Goal: Task Accomplishment & Management: Complete application form

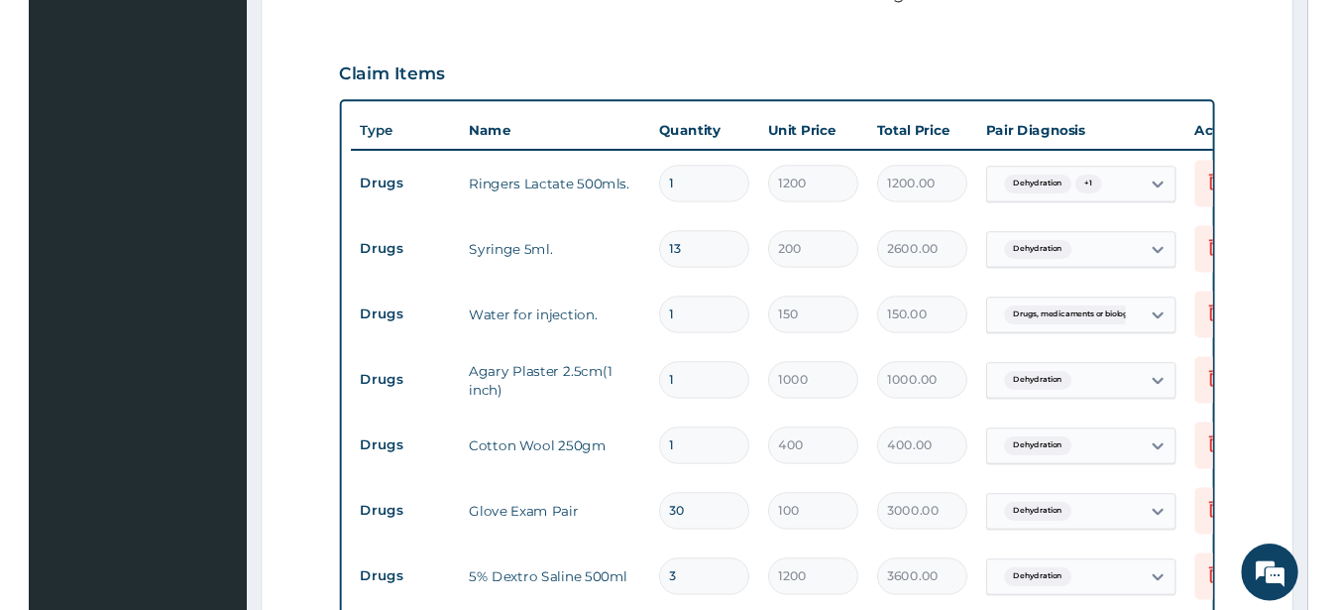
scroll to position [708, 0]
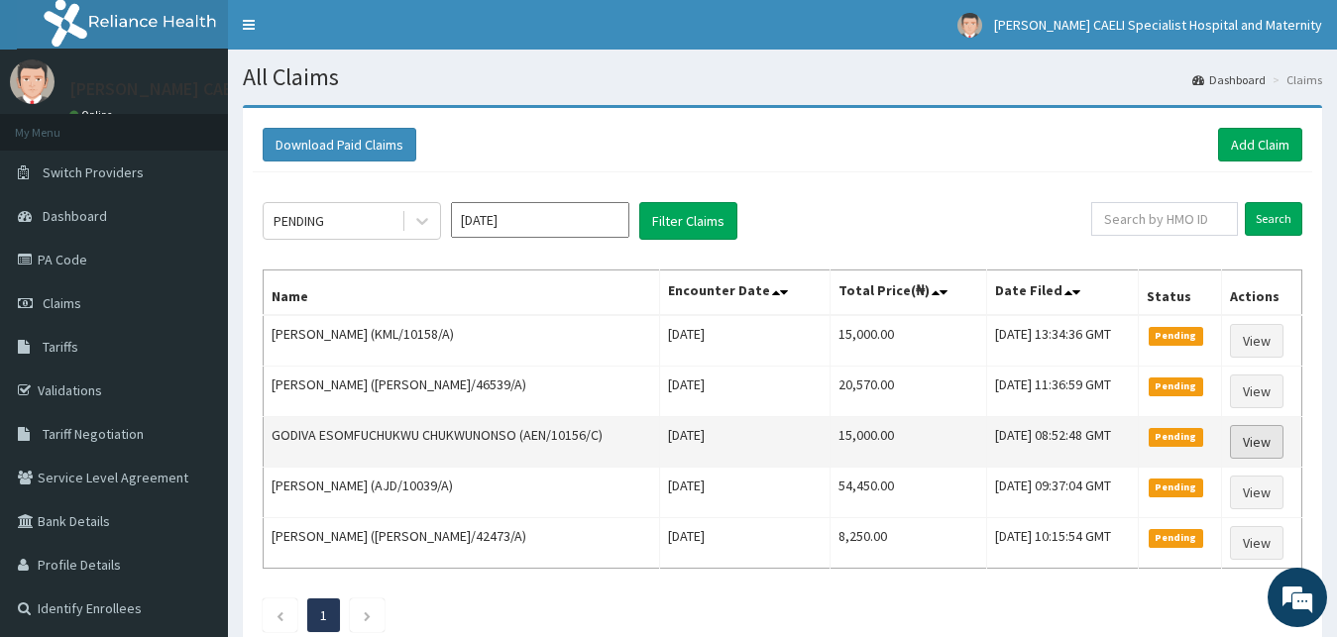
click at [1247, 433] on link "View" at bounding box center [1257, 442] width 54 height 34
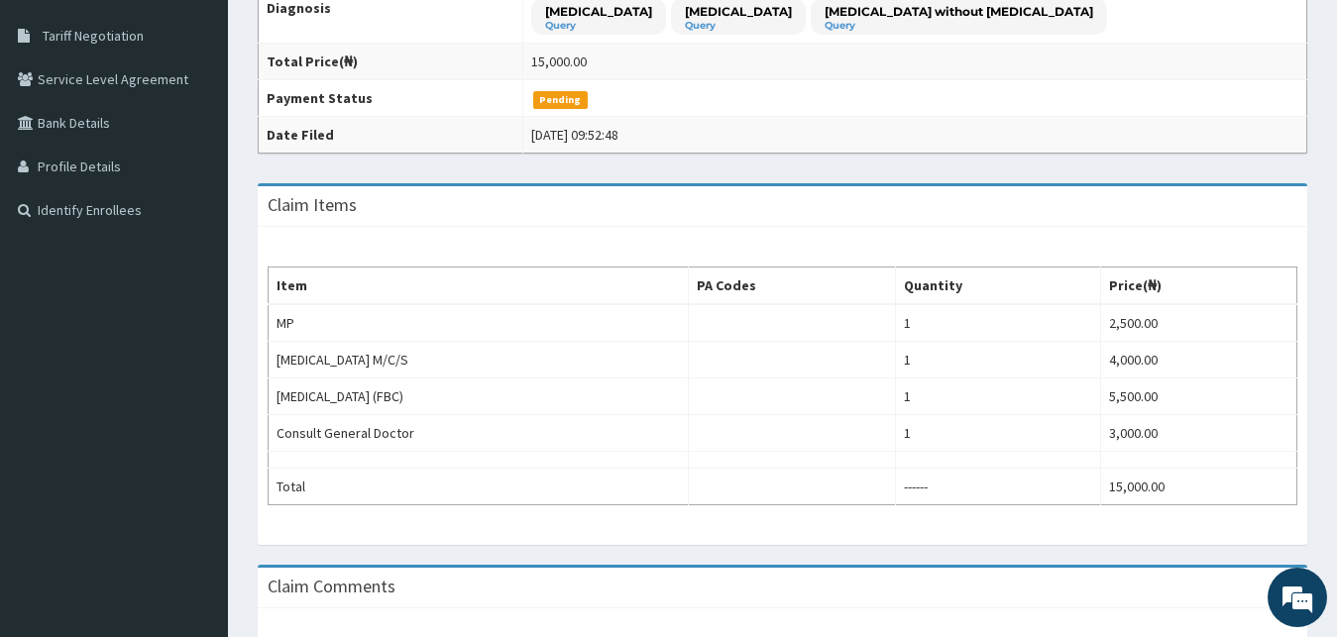
scroll to position [404, 0]
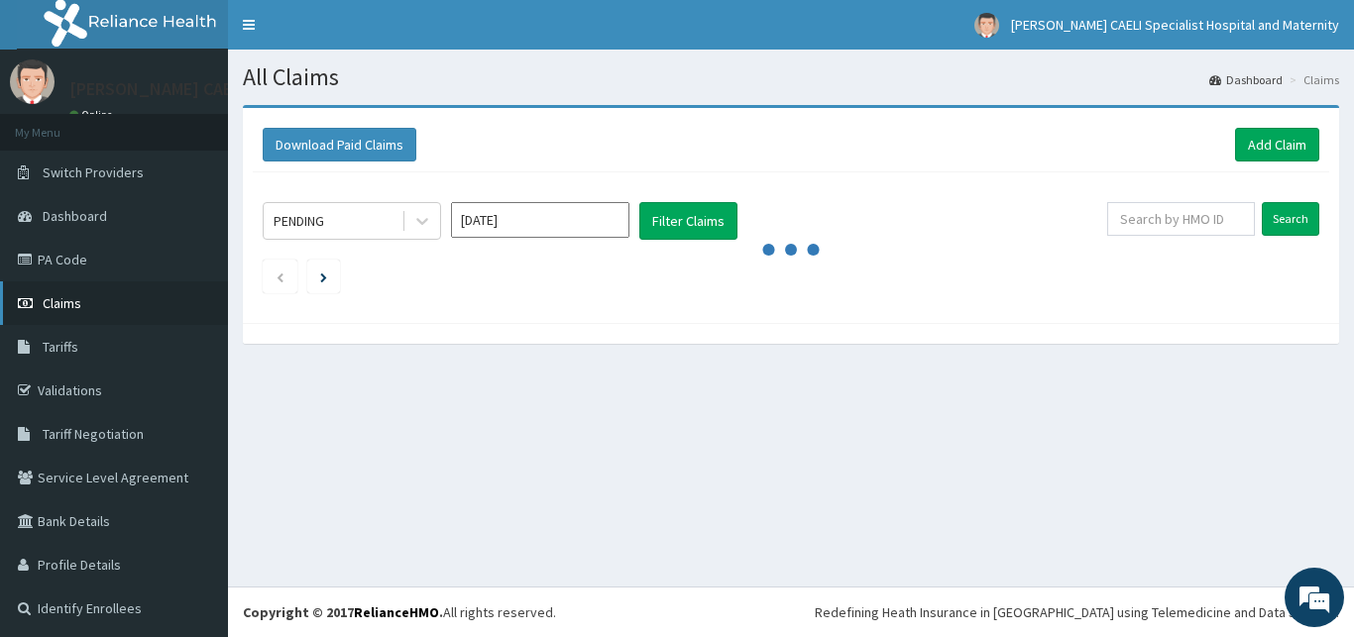
click at [53, 309] on span "Claims" at bounding box center [62, 303] width 39 height 18
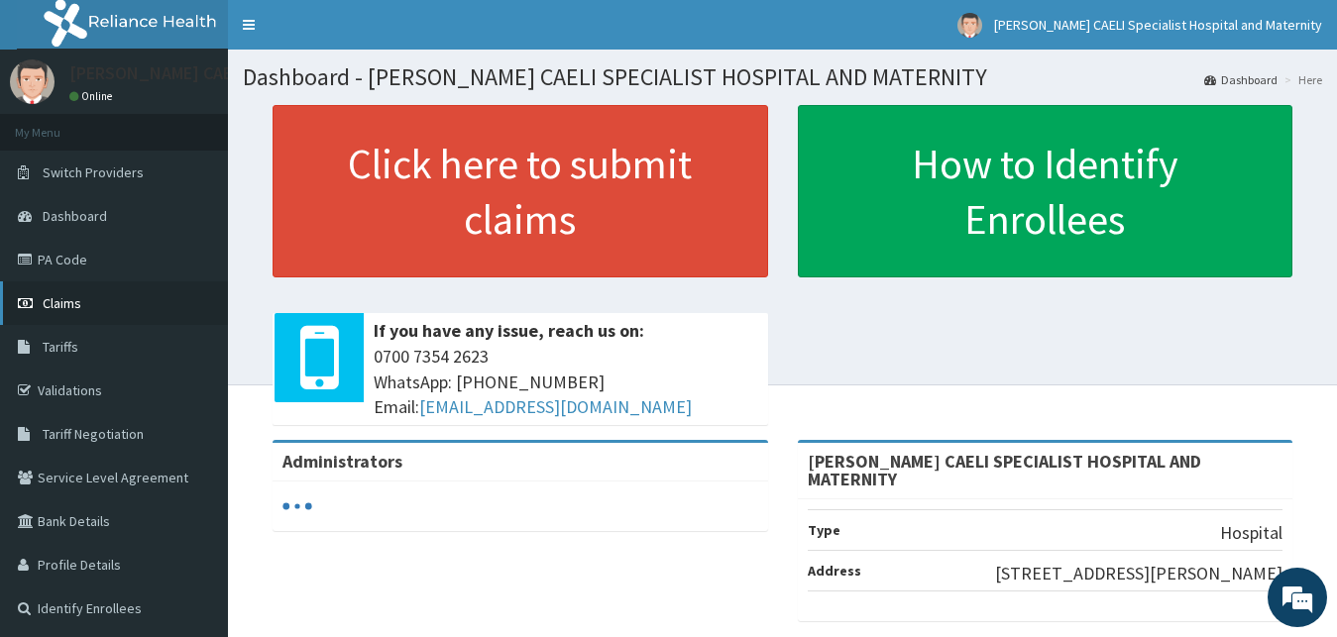
click at [67, 302] on span "Claims" at bounding box center [62, 303] width 39 height 18
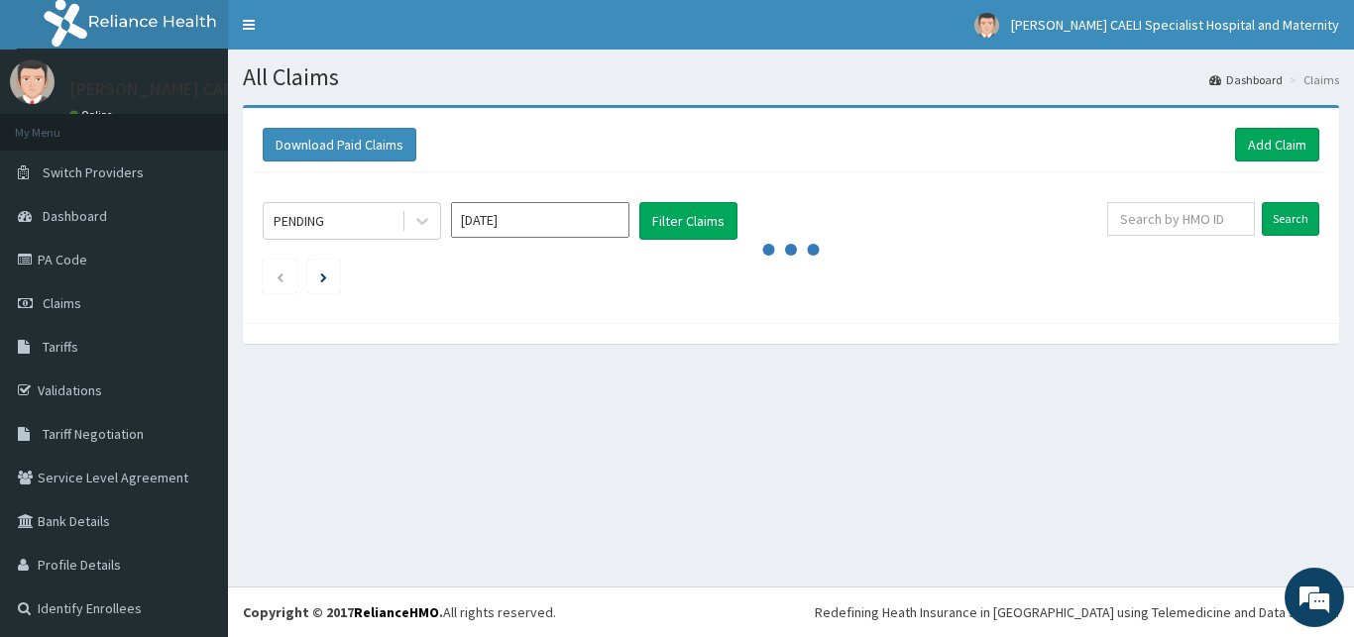
click at [78, 308] on span "Claims" at bounding box center [62, 303] width 39 height 18
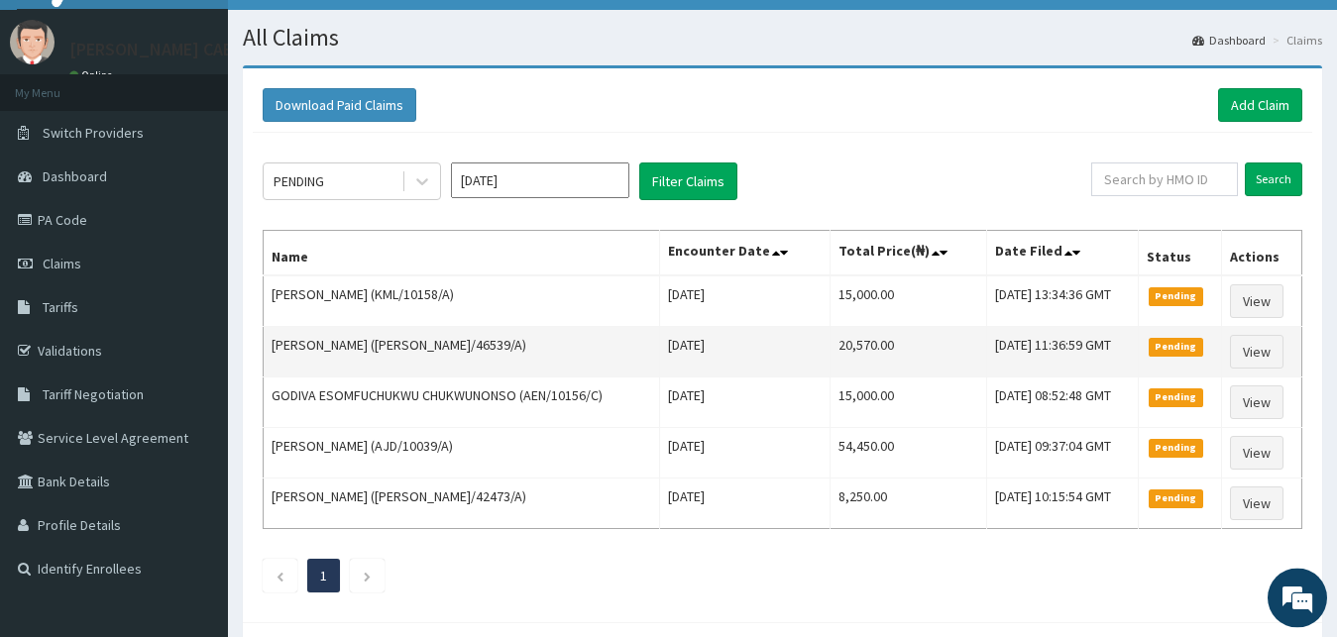
scroll to position [101, 0]
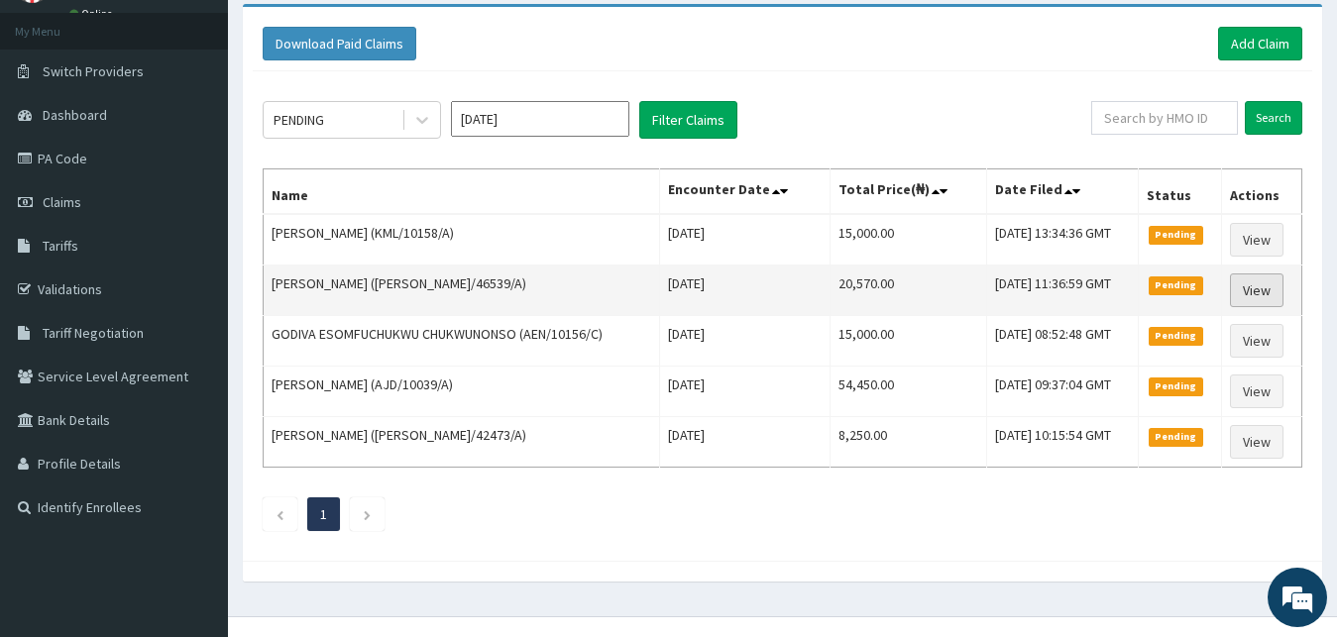
click at [1270, 281] on link "View" at bounding box center [1257, 291] width 54 height 34
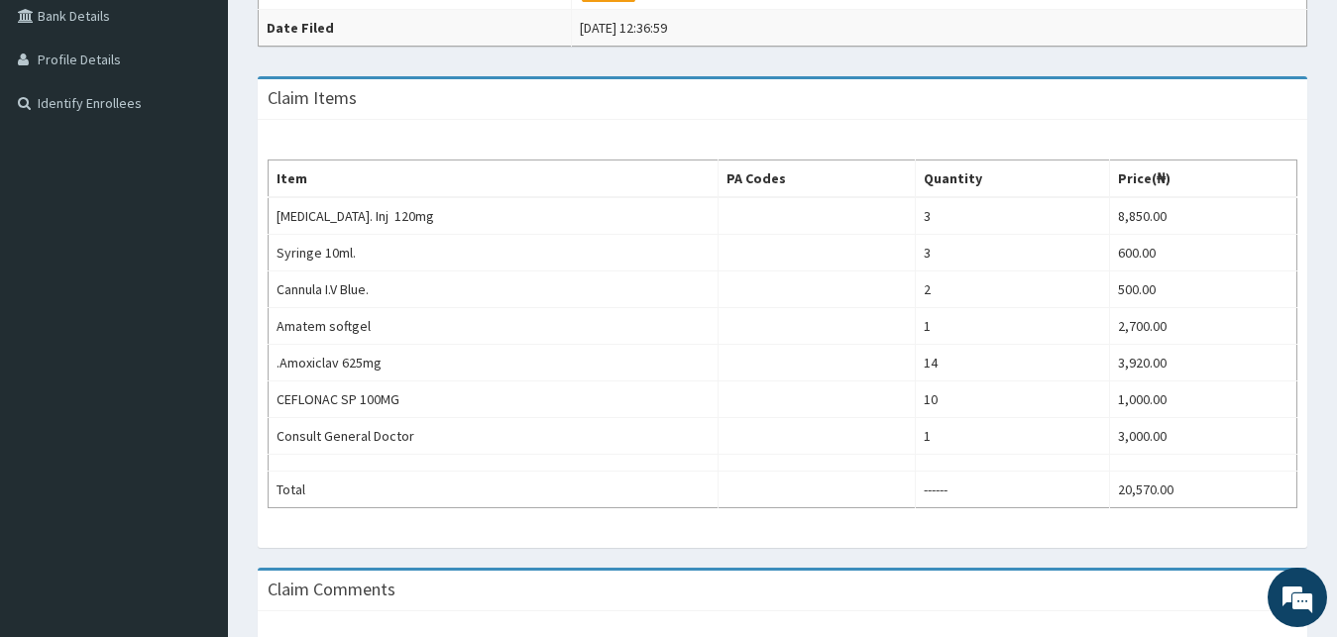
scroll to position [404, 0]
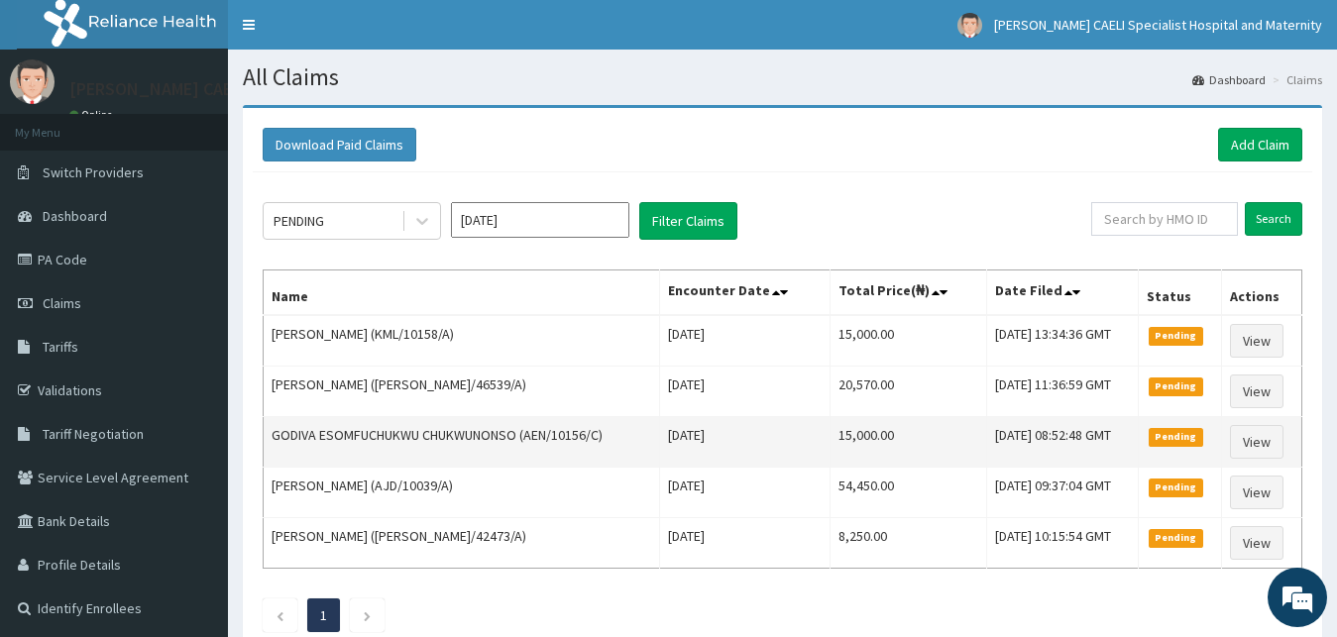
scroll to position [101, 0]
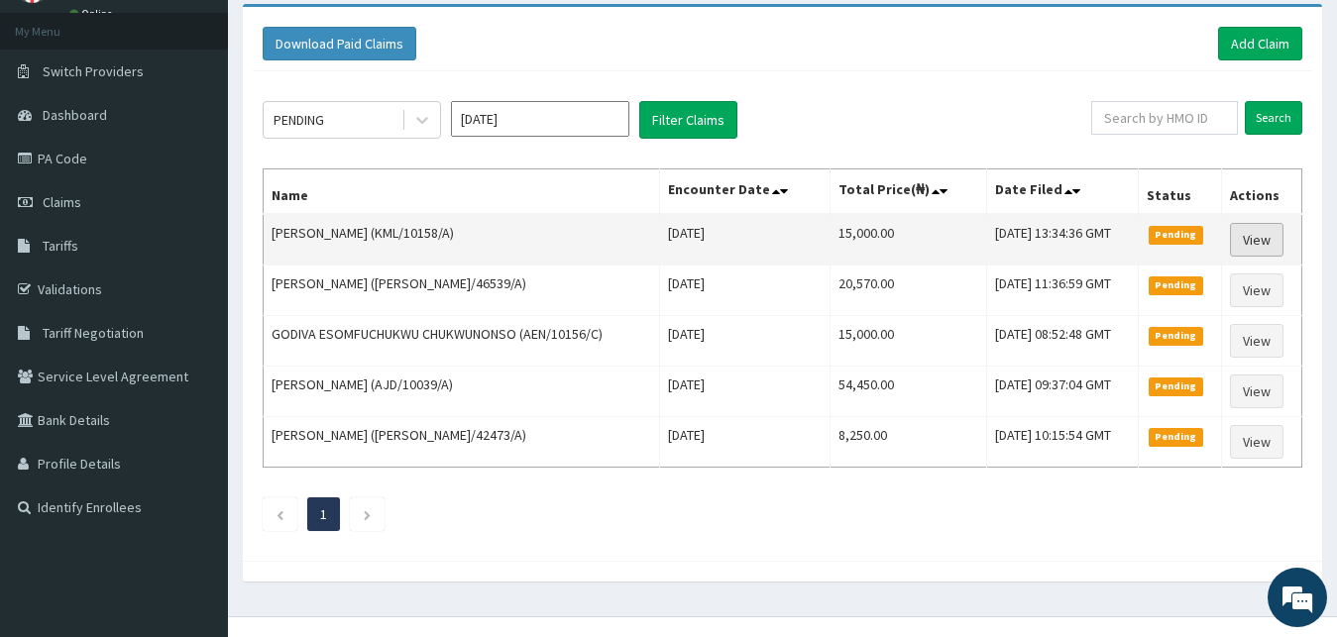
click at [1258, 233] on link "View" at bounding box center [1257, 240] width 54 height 34
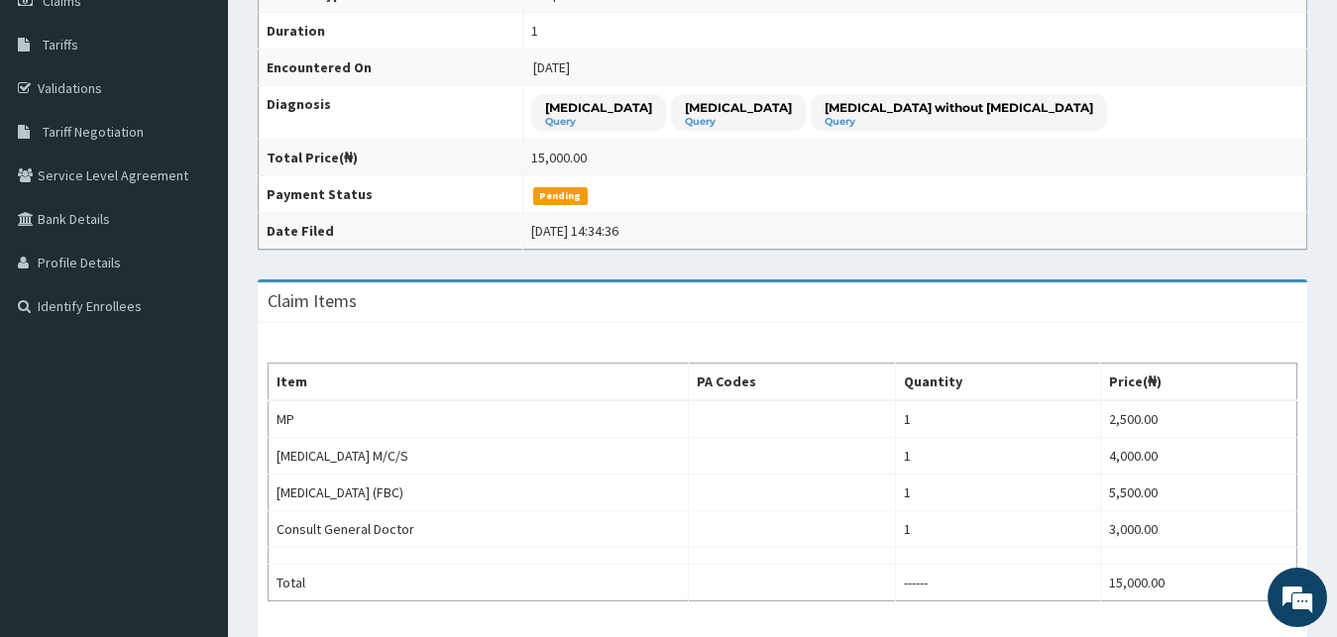
scroll to position [303, 0]
click at [271, 332] on div "Item PA Codes Quantity Price(₦) MP 1 2,500.00 Stool Culture M/C/S 1 4,000.00 Fu…" at bounding box center [783, 481] width 1050 height 318
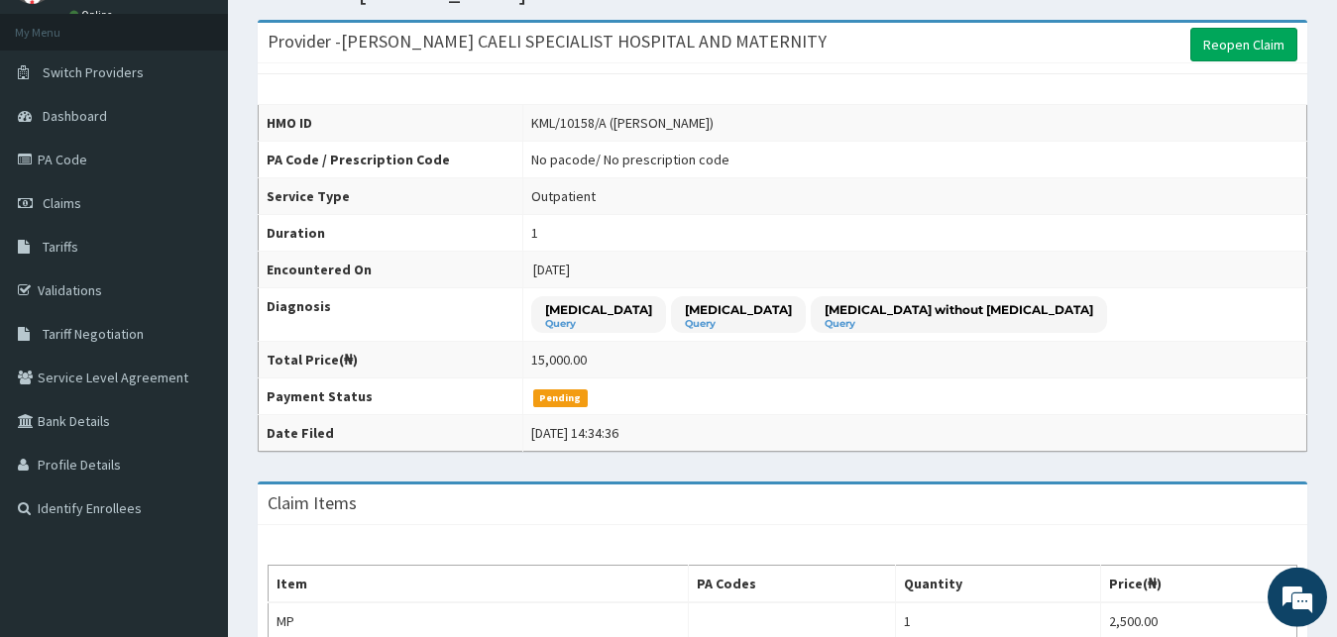
scroll to position [0, 0]
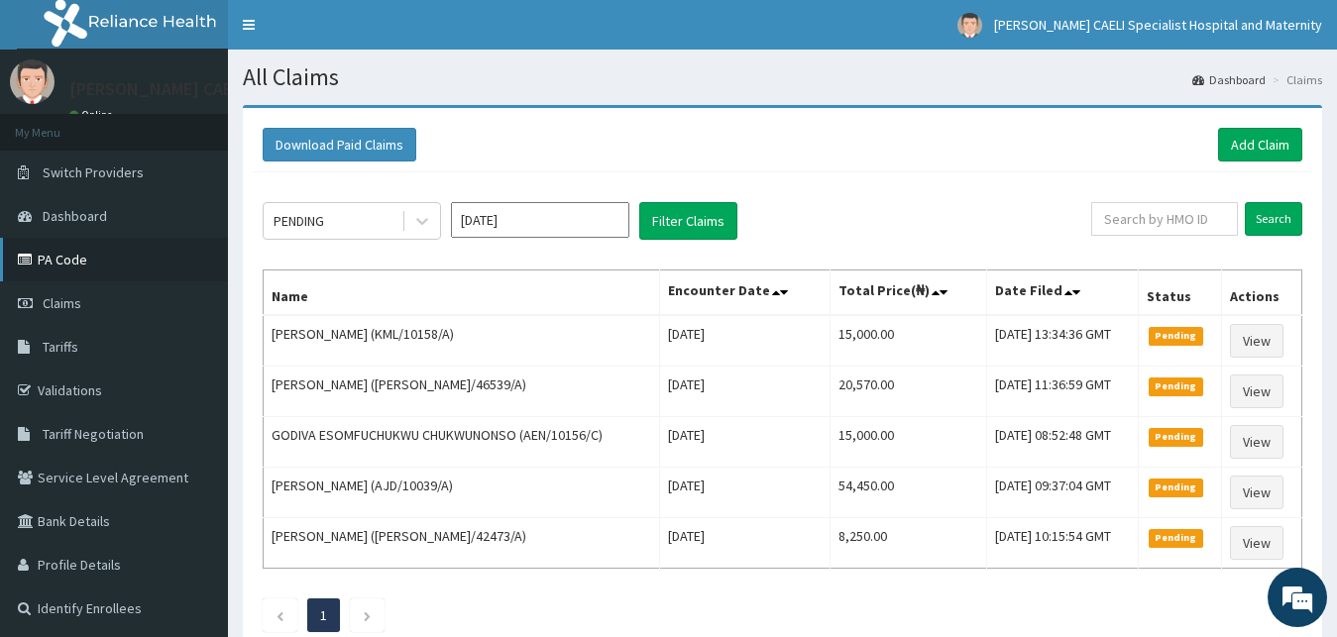
click at [61, 265] on link "PA Code" at bounding box center [114, 260] width 228 height 44
click at [38, 267] on link "PA Code" at bounding box center [114, 260] width 228 height 44
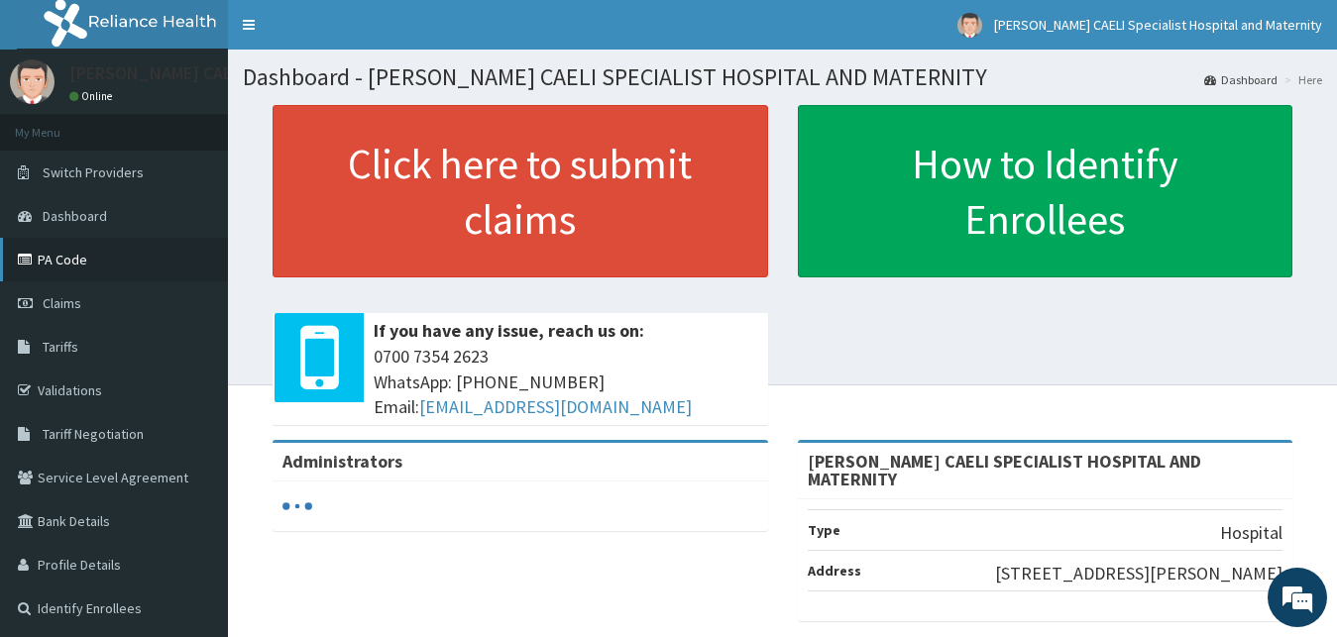
click at [45, 256] on link "PA Code" at bounding box center [114, 260] width 228 height 44
click at [68, 257] on link "PA Code" at bounding box center [114, 260] width 228 height 44
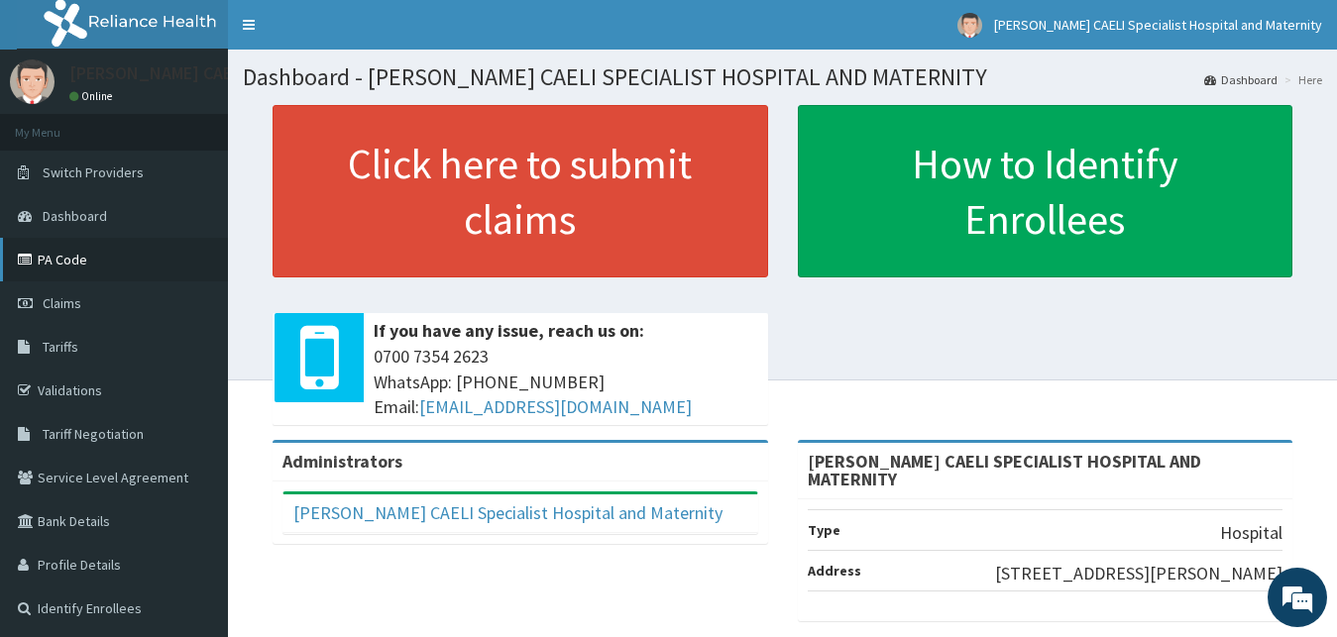
click at [66, 256] on link "PA Code" at bounding box center [114, 260] width 228 height 44
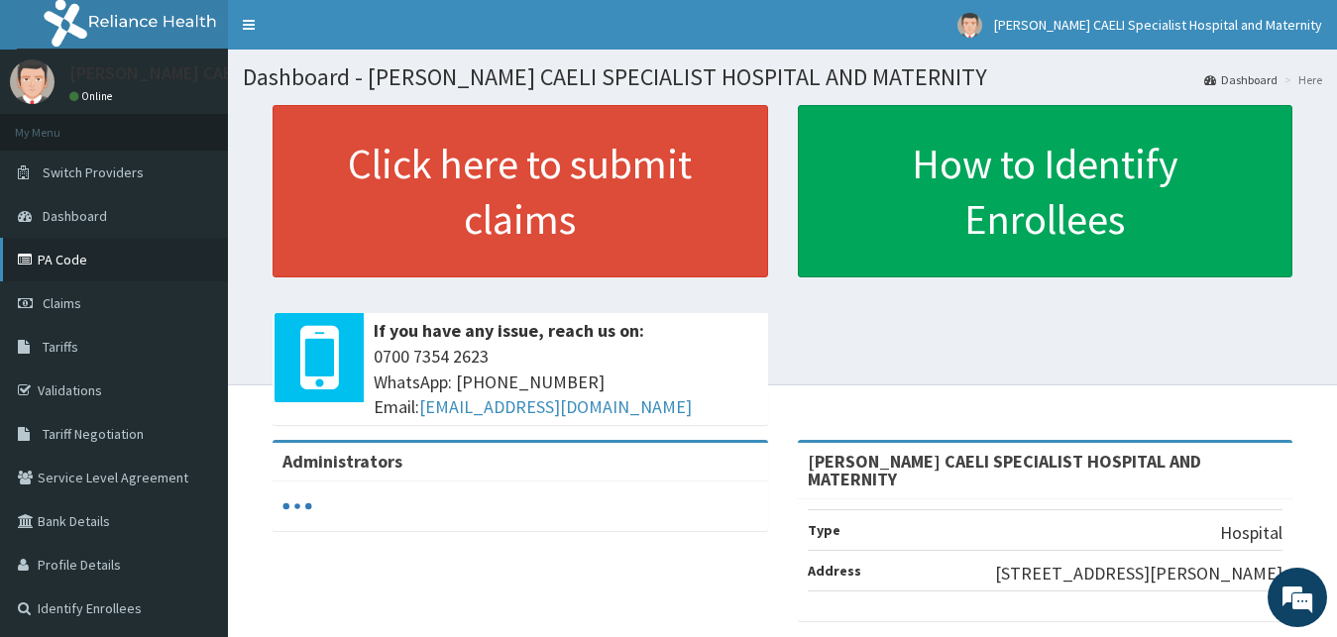
click at [58, 255] on link "PA Code" at bounding box center [114, 260] width 228 height 44
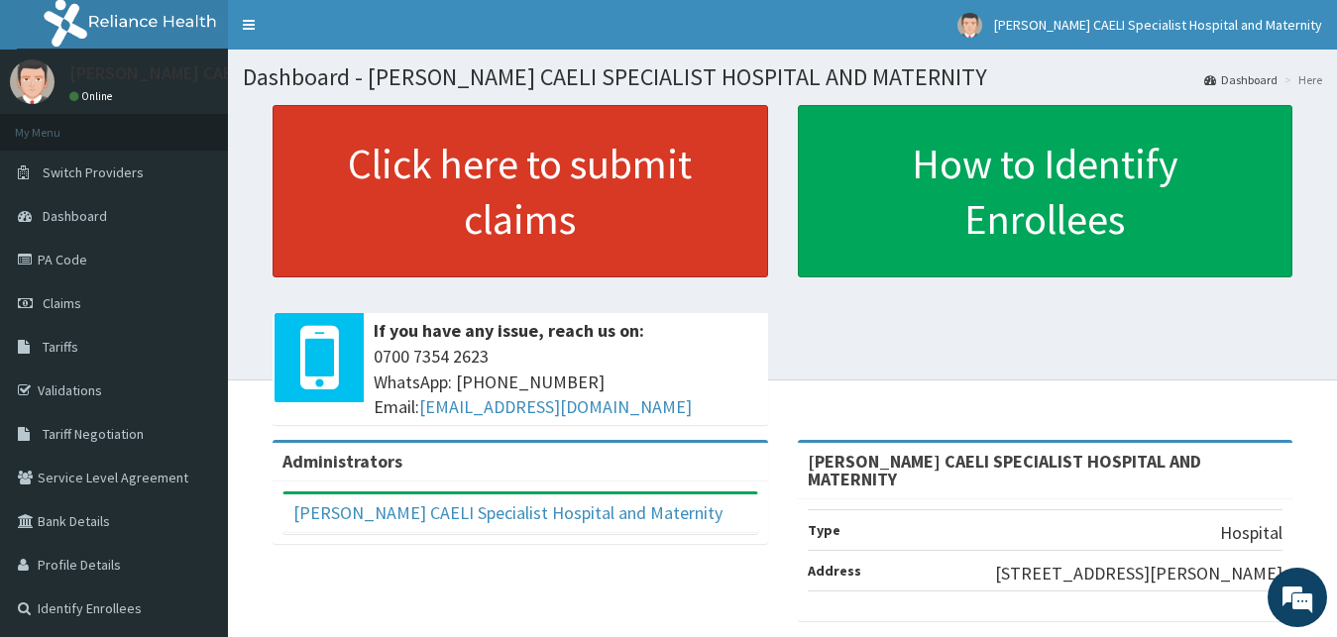
click at [457, 235] on link "Click here to submit claims" at bounding box center [521, 191] width 496 height 172
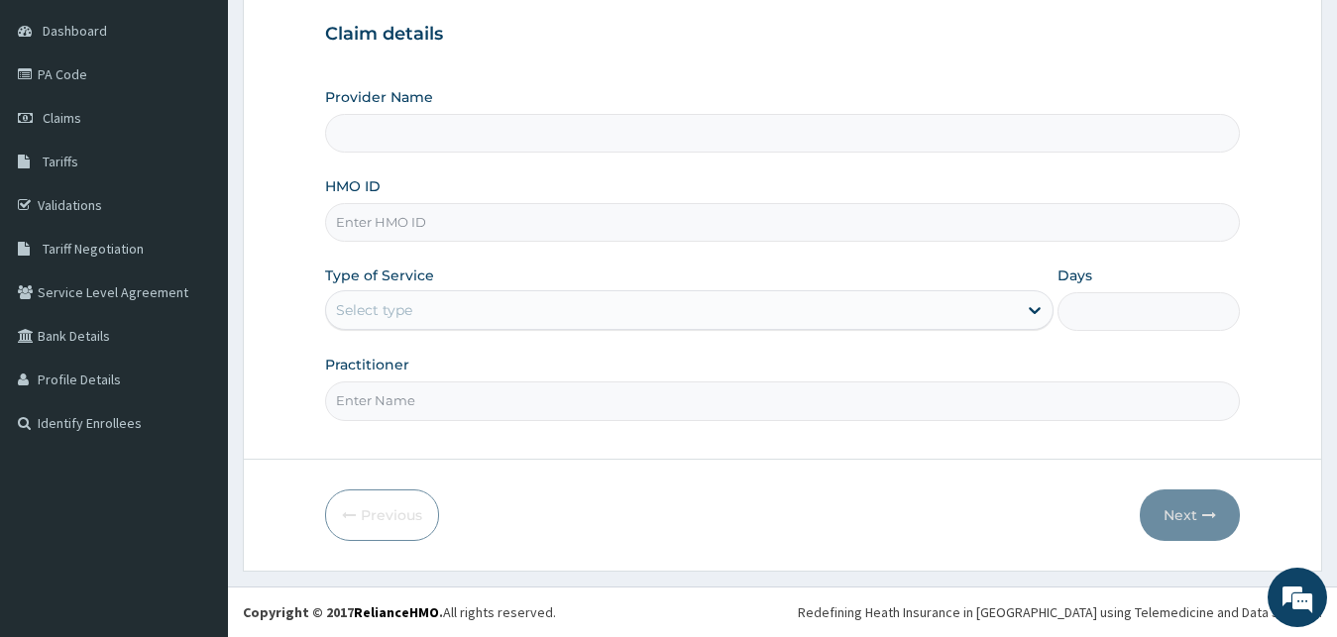
scroll to position [185, 0]
type input "[PERSON_NAME] CAELI SPECIALIST HOSPITAL AND MATERNITY"
click at [414, 403] on input "Practitioner" at bounding box center [783, 401] width 916 height 39
type input "DR [PERSON_NAME]"
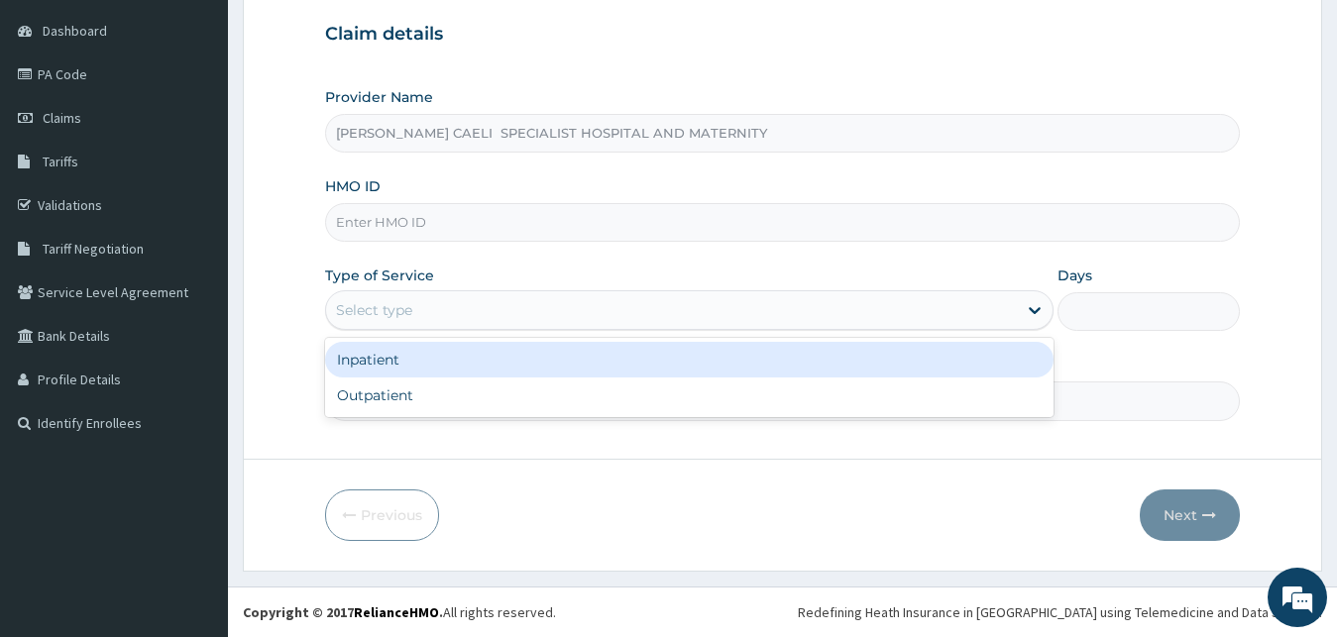
click at [518, 315] on div "Select type" at bounding box center [672, 310] width 692 height 32
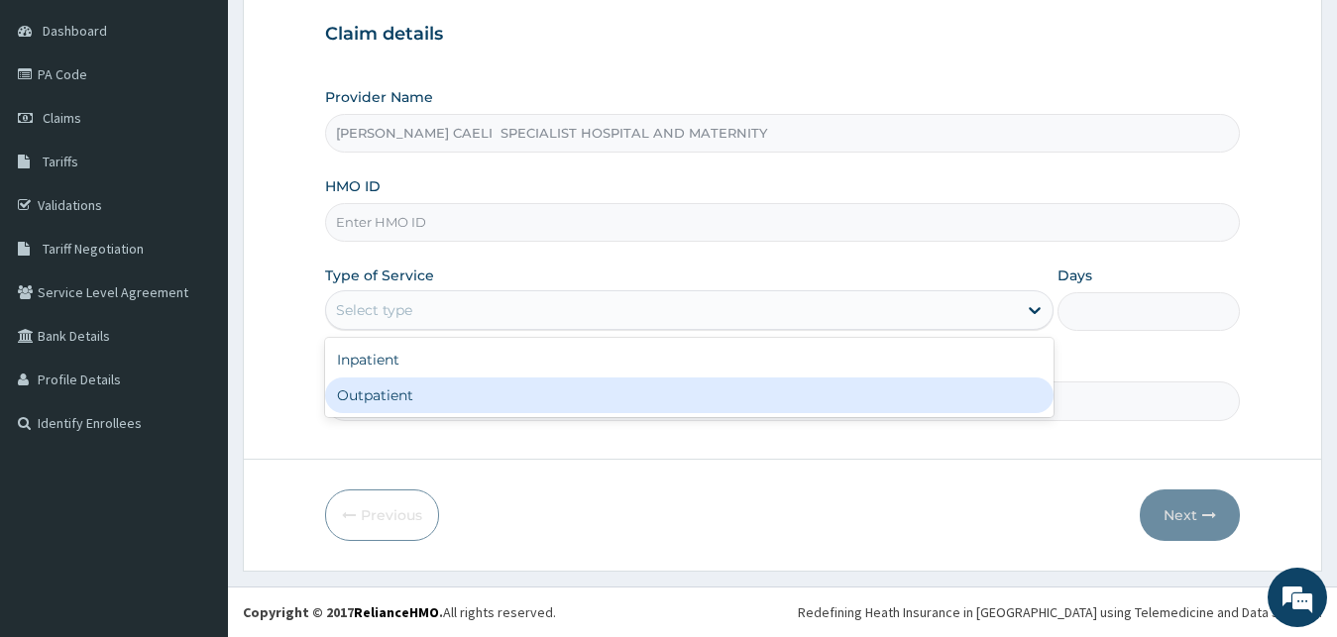
click at [459, 399] on div "Outpatient" at bounding box center [690, 396] width 730 height 36
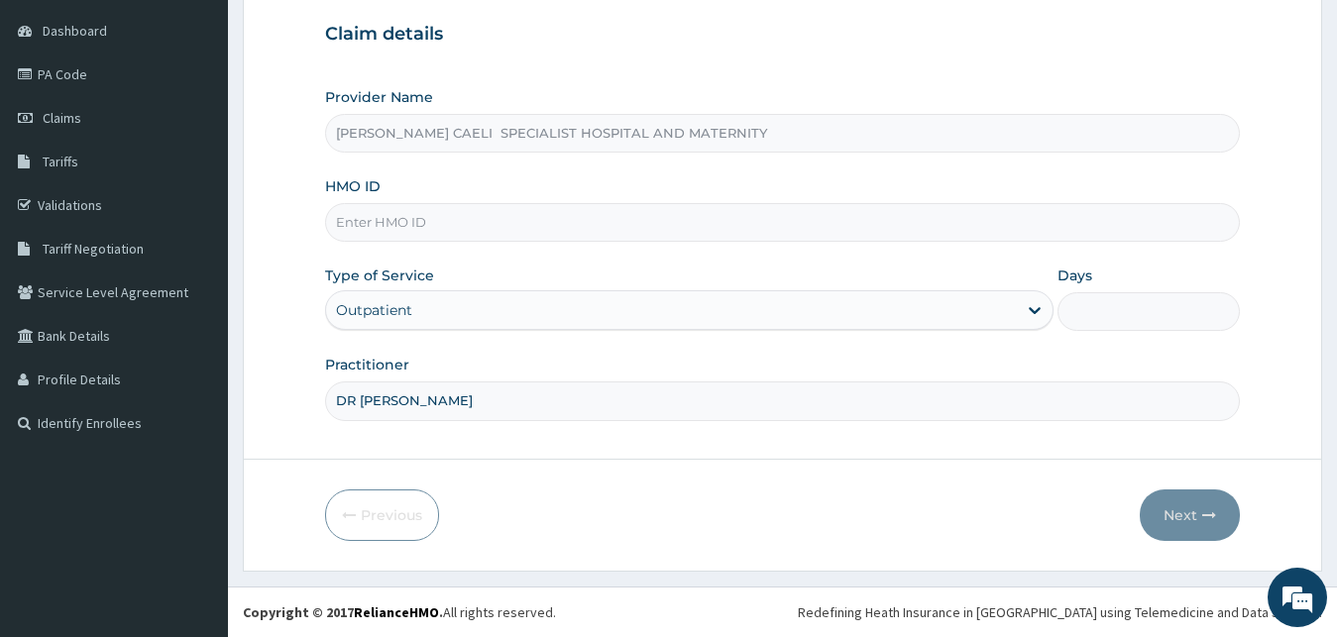
type input "1"
click at [492, 225] on input "HMO ID" at bounding box center [783, 222] width 916 height 39
type input "NPM/10308/B"
click at [1173, 508] on button "Next" at bounding box center [1190, 516] width 100 height 52
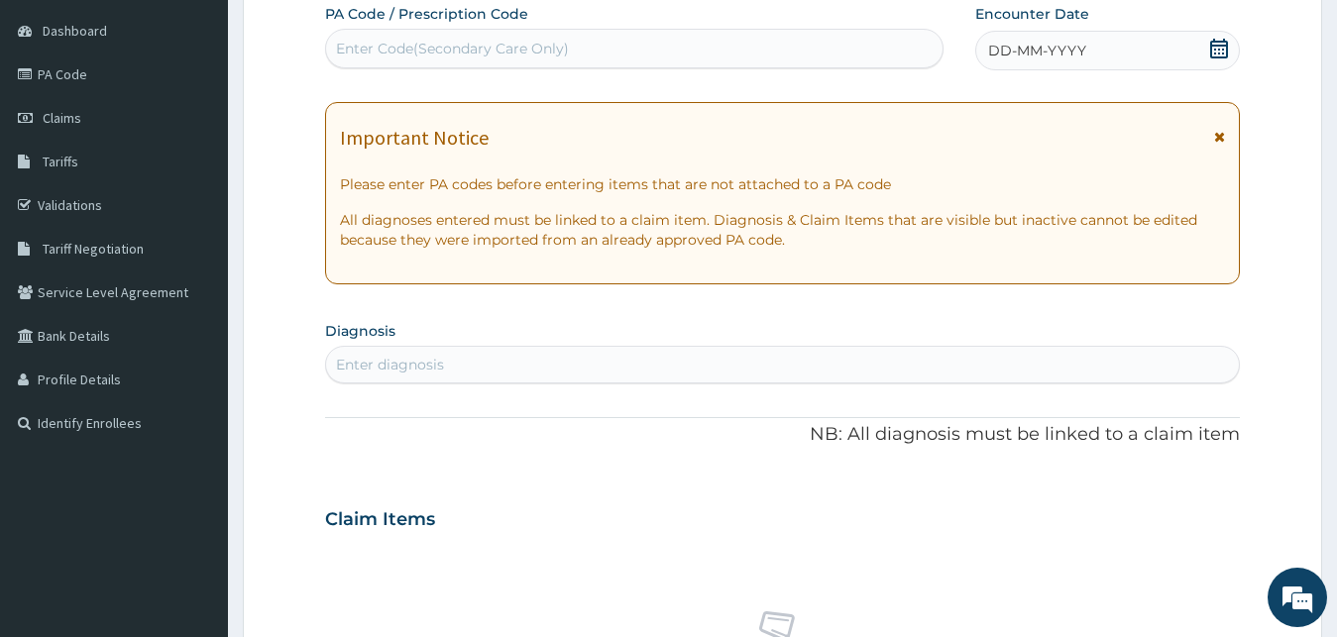
click at [564, 42] on div "Enter Code(Secondary Care Only)" at bounding box center [452, 49] width 233 height 20
type input "PA/78E756"
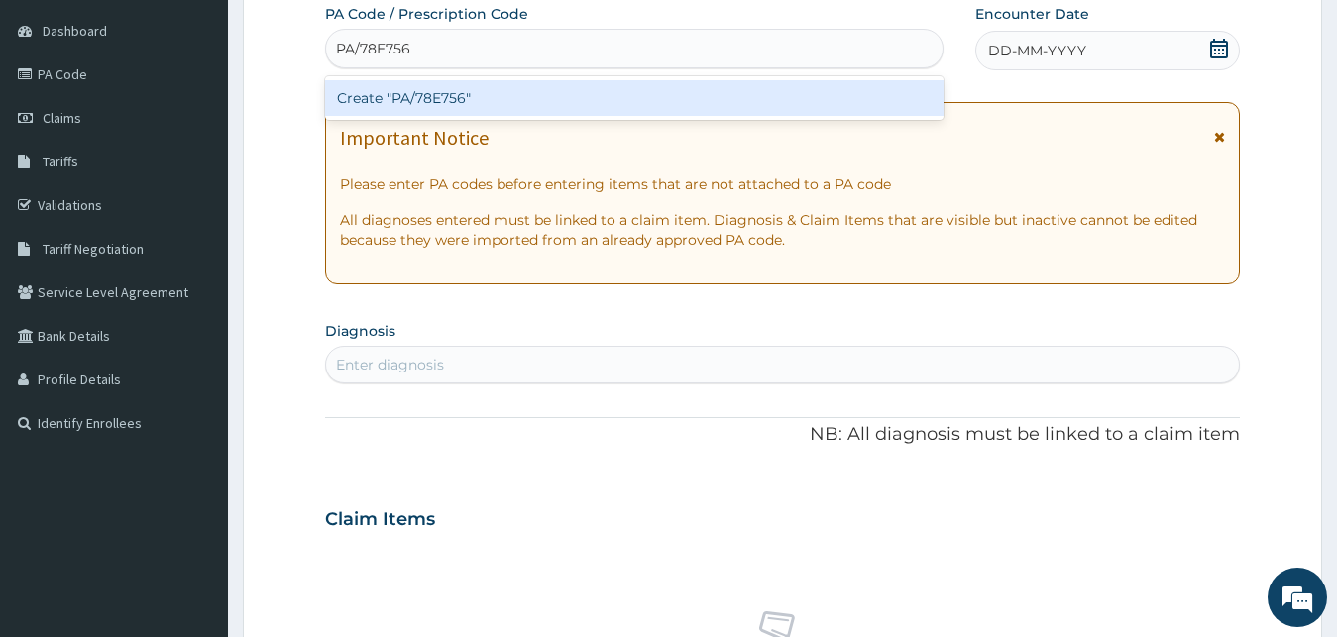
click at [531, 92] on div "Create "PA/78E756"" at bounding box center [634, 98] width 619 height 36
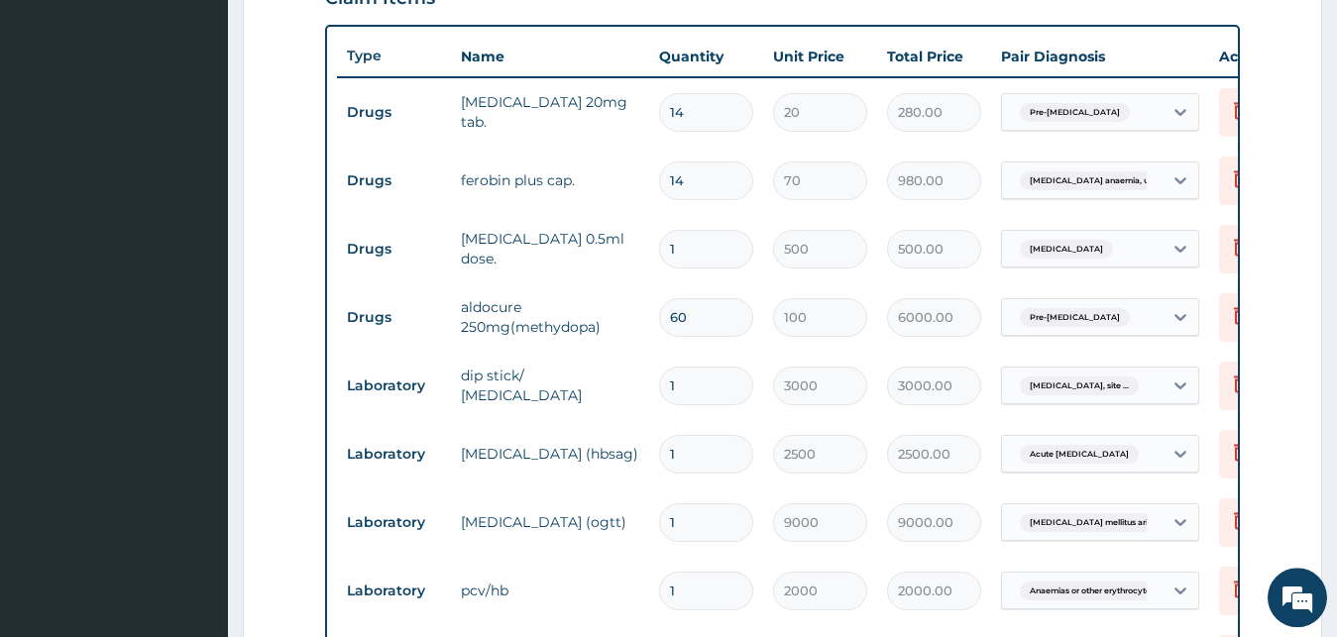
scroll to position [803, 0]
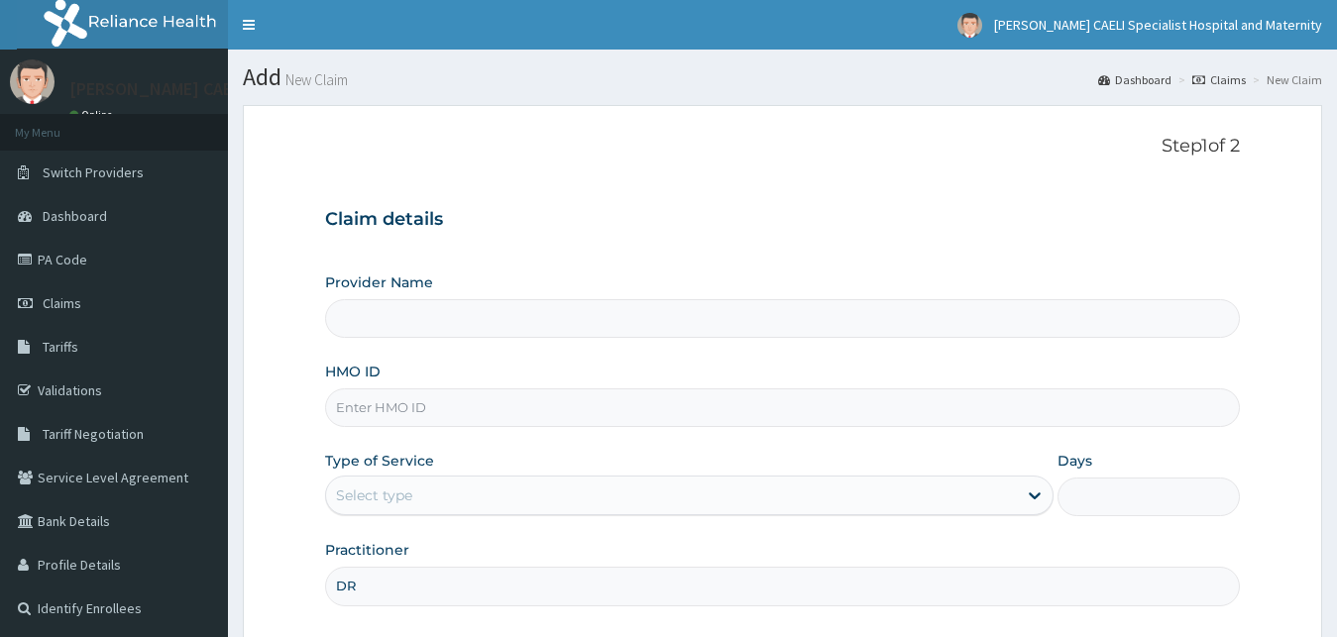
scroll to position [185, 0]
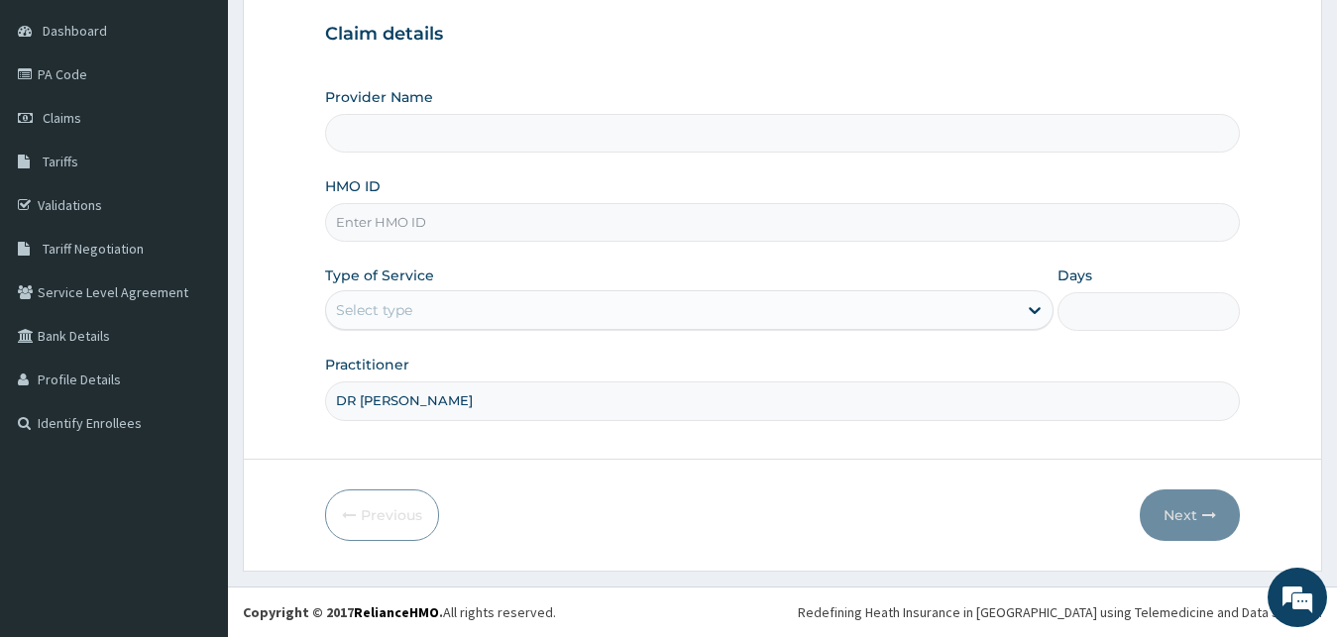
type input "DR [PERSON_NAME]"
click at [417, 313] on div "Select type" at bounding box center [672, 310] width 692 height 32
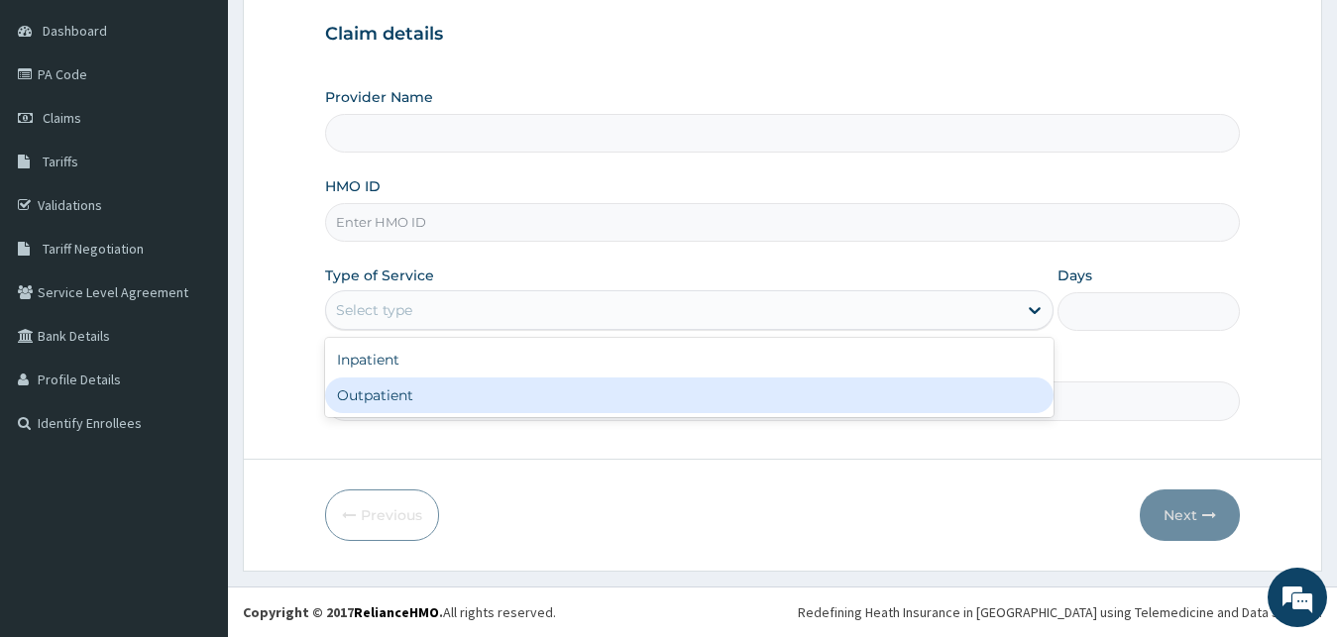
click at [403, 399] on div "Outpatient" at bounding box center [690, 396] width 730 height 36
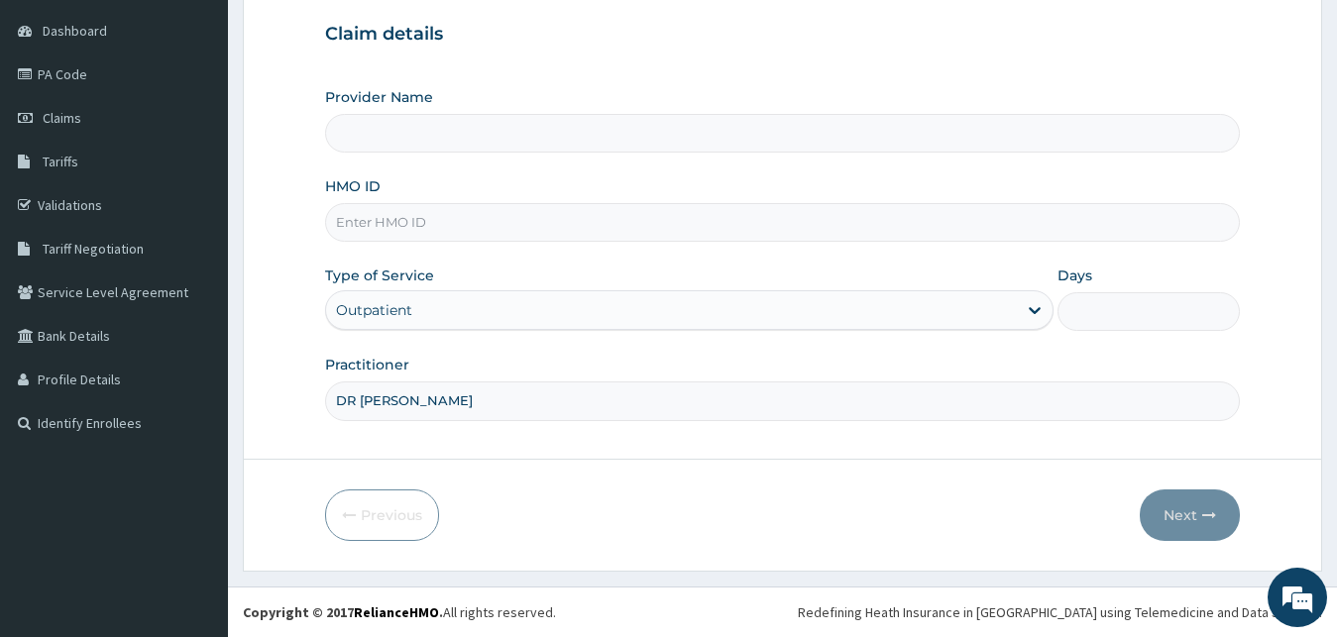
type input "1"
click at [401, 222] on input "HMO ID" at bounding box center [783, 222] width 916 height 39
type input "[PERSON_NAME] CAELI SPECIALIST HOSPITAL AND MATERNITY"
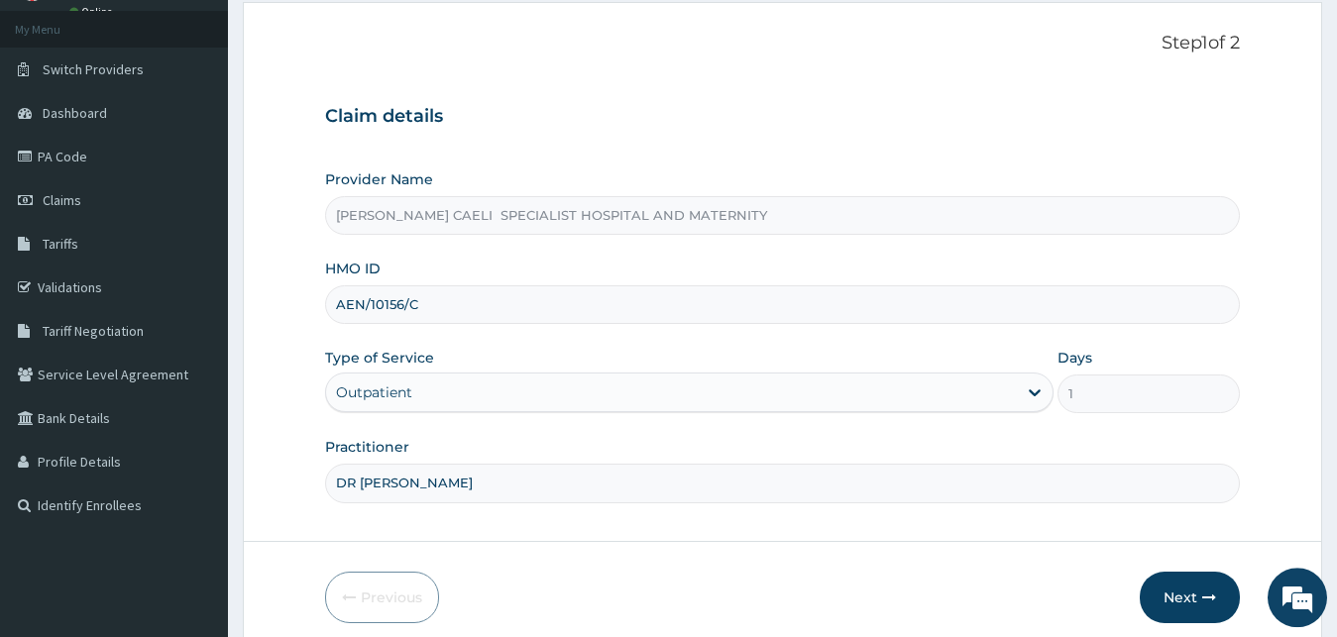
scroll to position [185, 0]
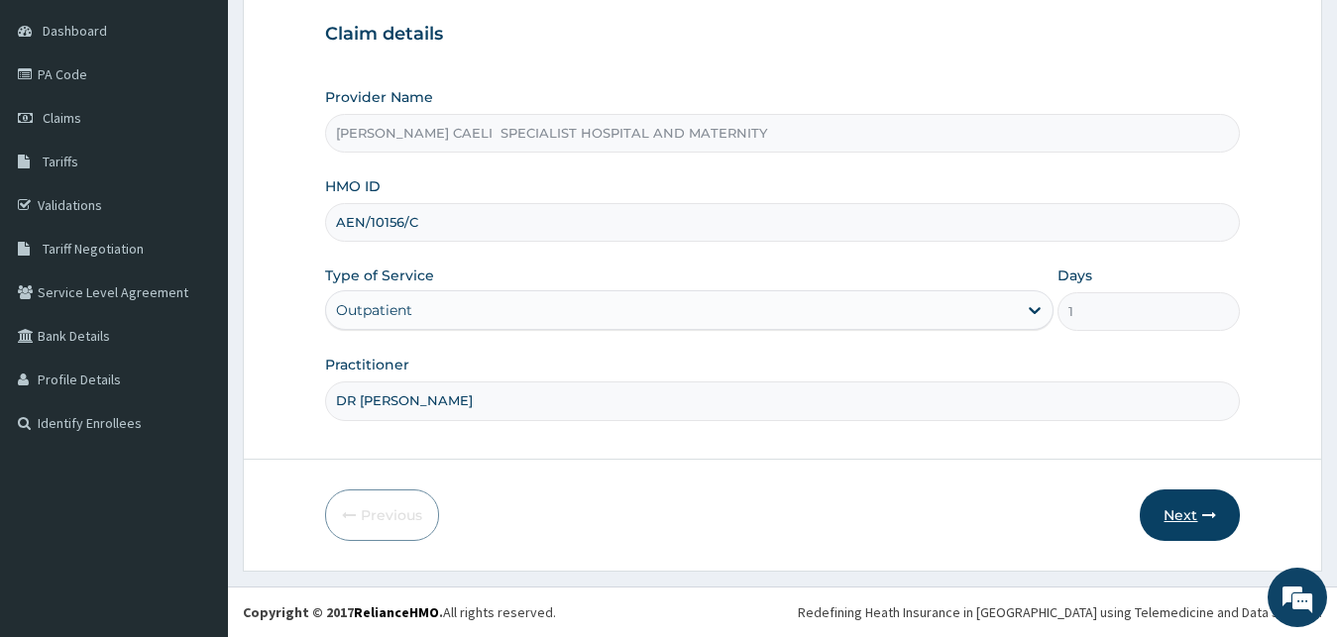
type input "AEN/10156/C"
click at [1158, 507] on button "Next" at bounding box center [1190, 516] width 100 height 52
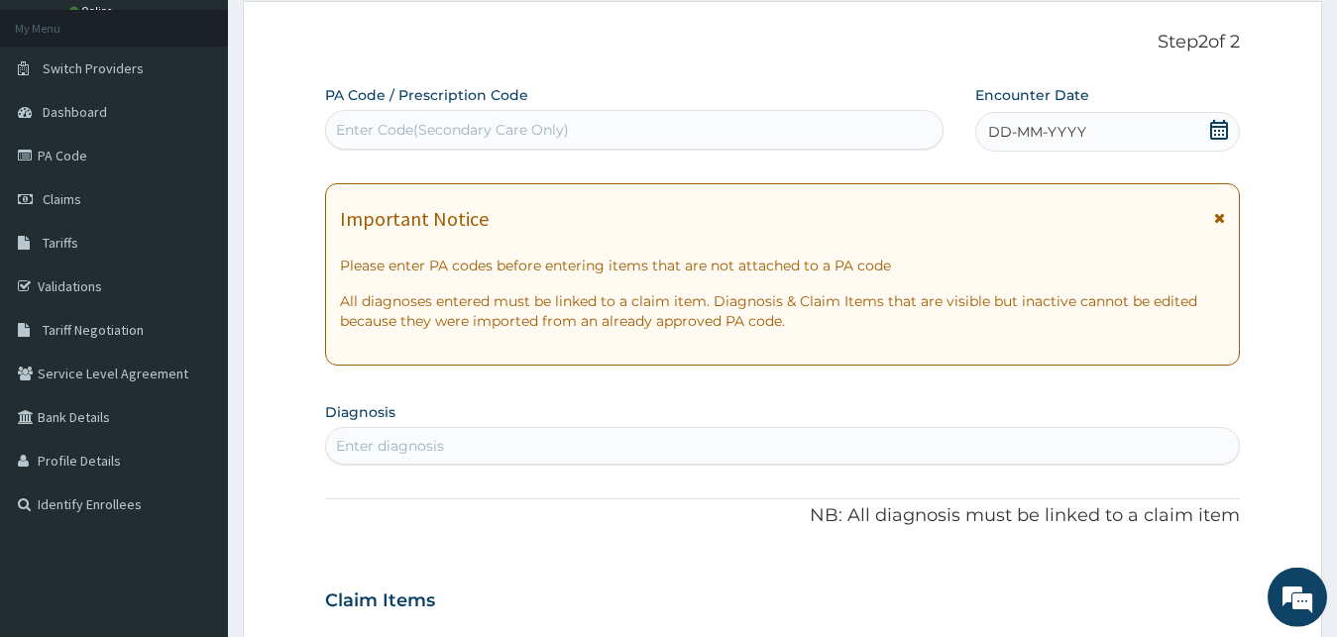
scroll to position [202, 0]
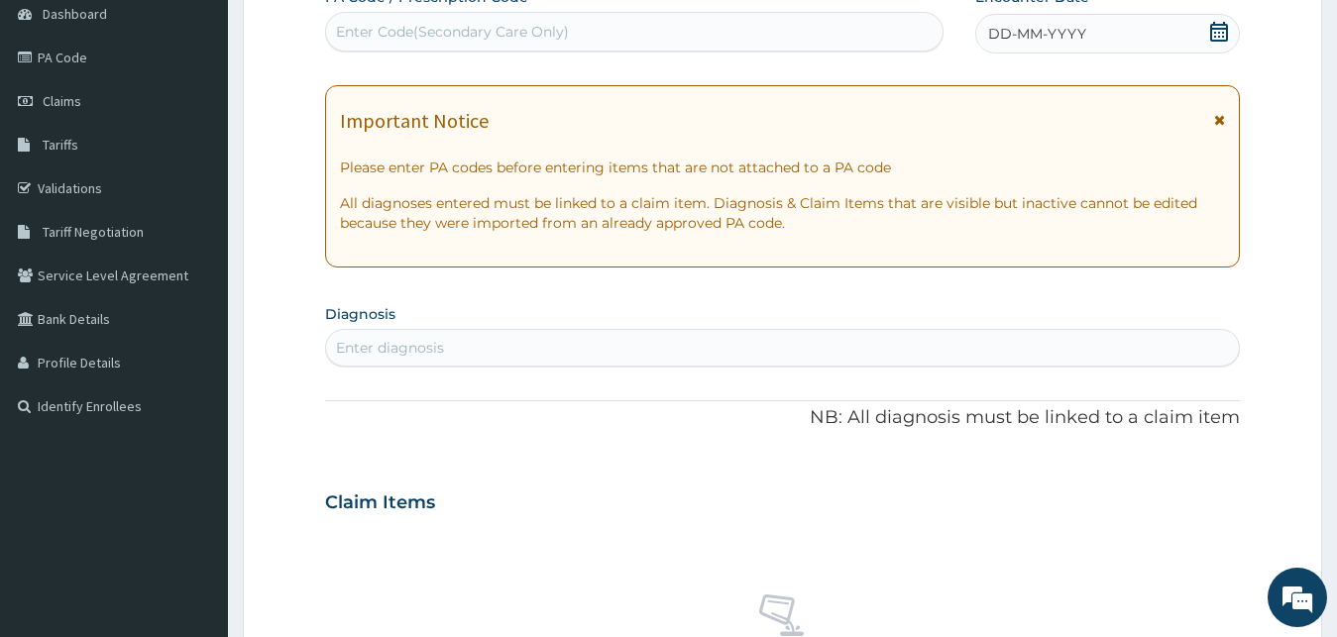
click at [495, 41] on div "Enter Code(Secondary Care Only)" at bounding box center [452, 32] width 233 height 20
type input "PA/1590F0"
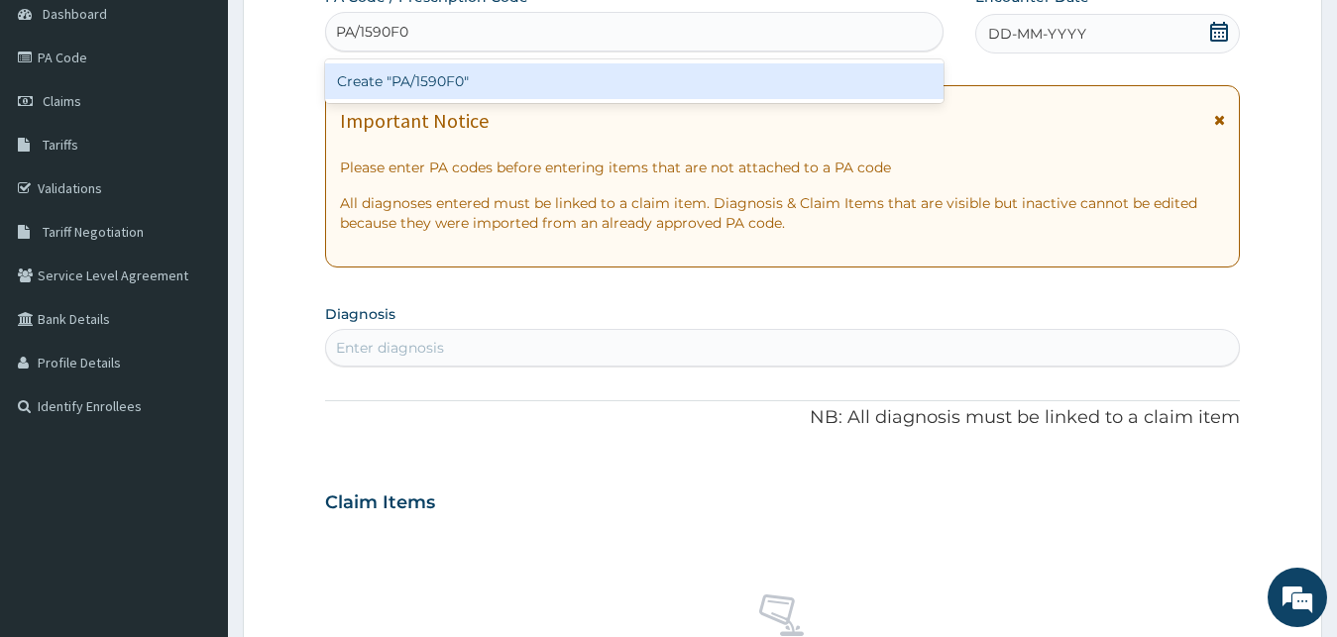
click at [496, 86] on div "Create "PA/1590F0"" at bounding box center [634, 81] width 619 height 36
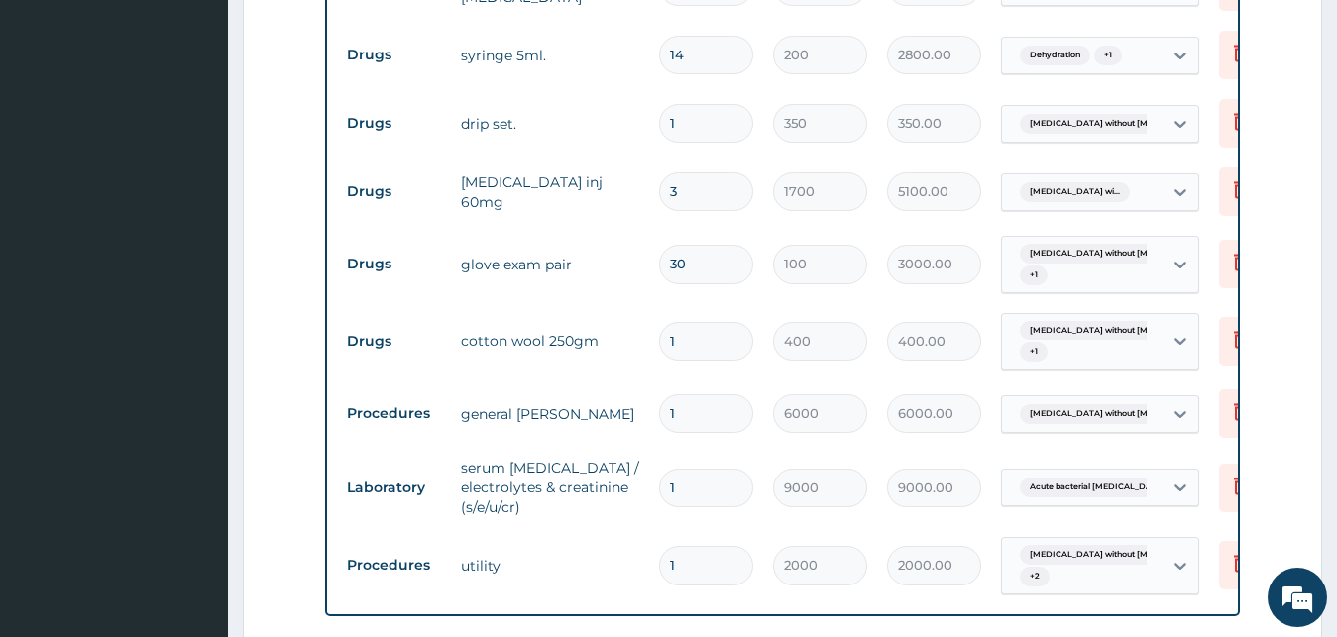
scroll to position [1374, 0]
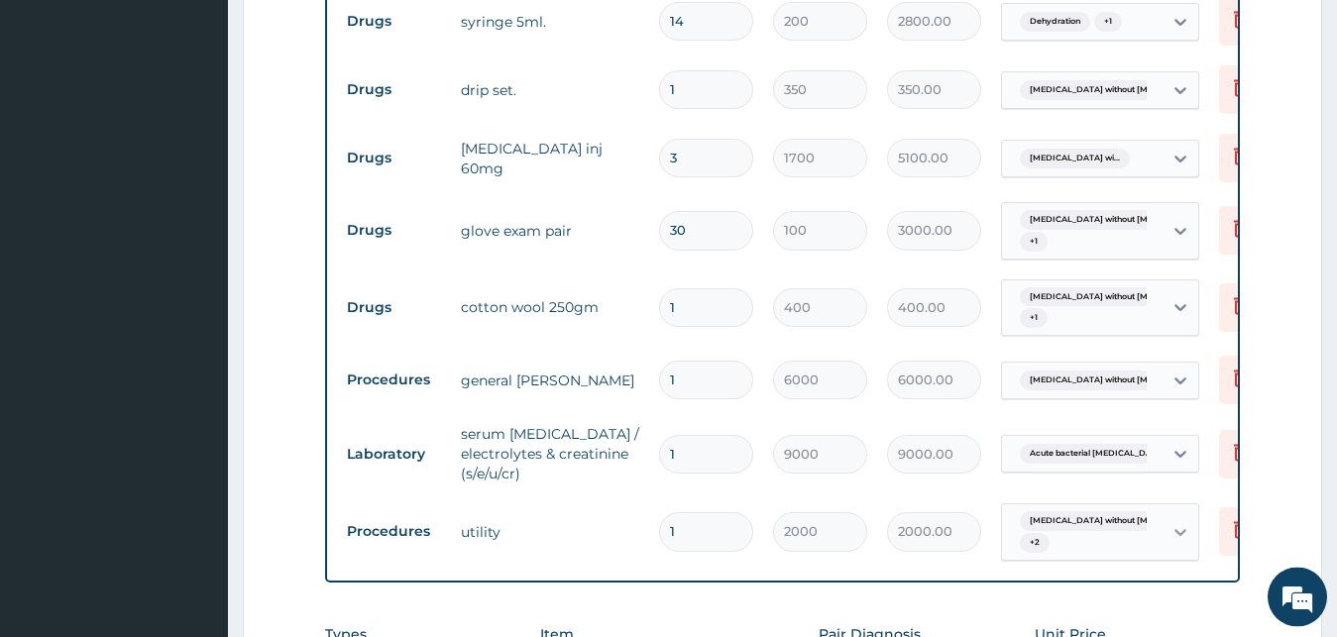
click at [1166, 526] on div at bounding box center [1181, 533] width 36 height 36
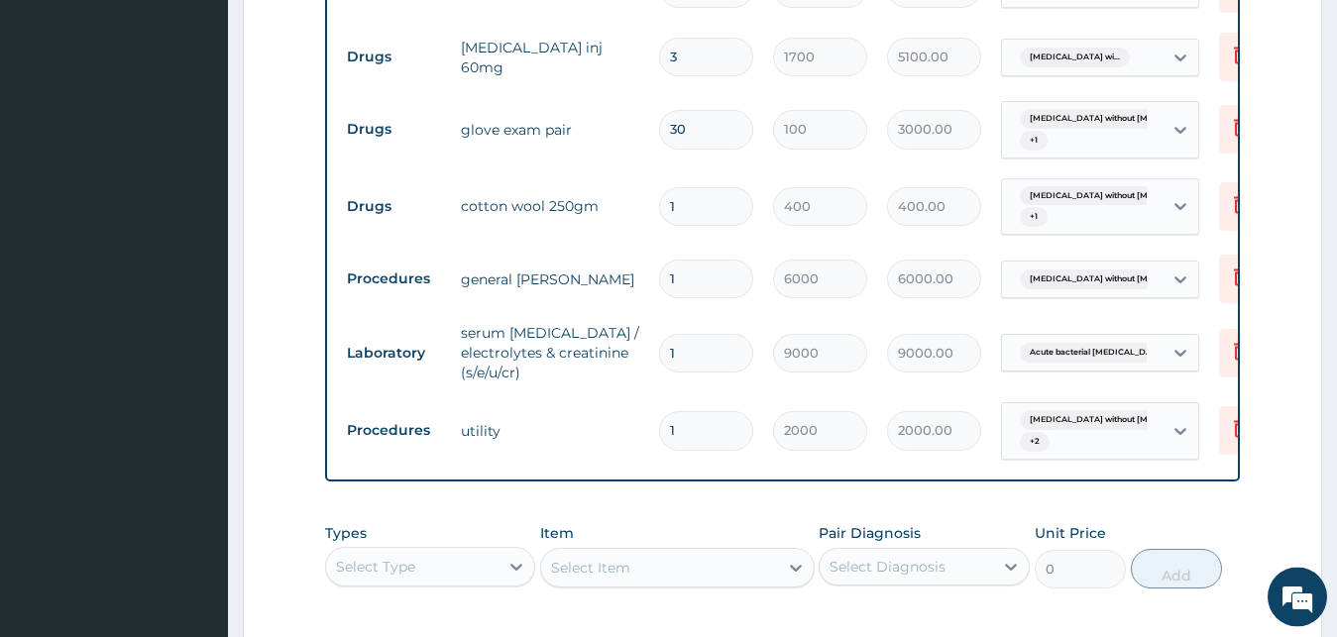
click at [1131, 432] on div "Sepsis without septic shock + 2" at bounding box center [1079, 431] width 135 height 48
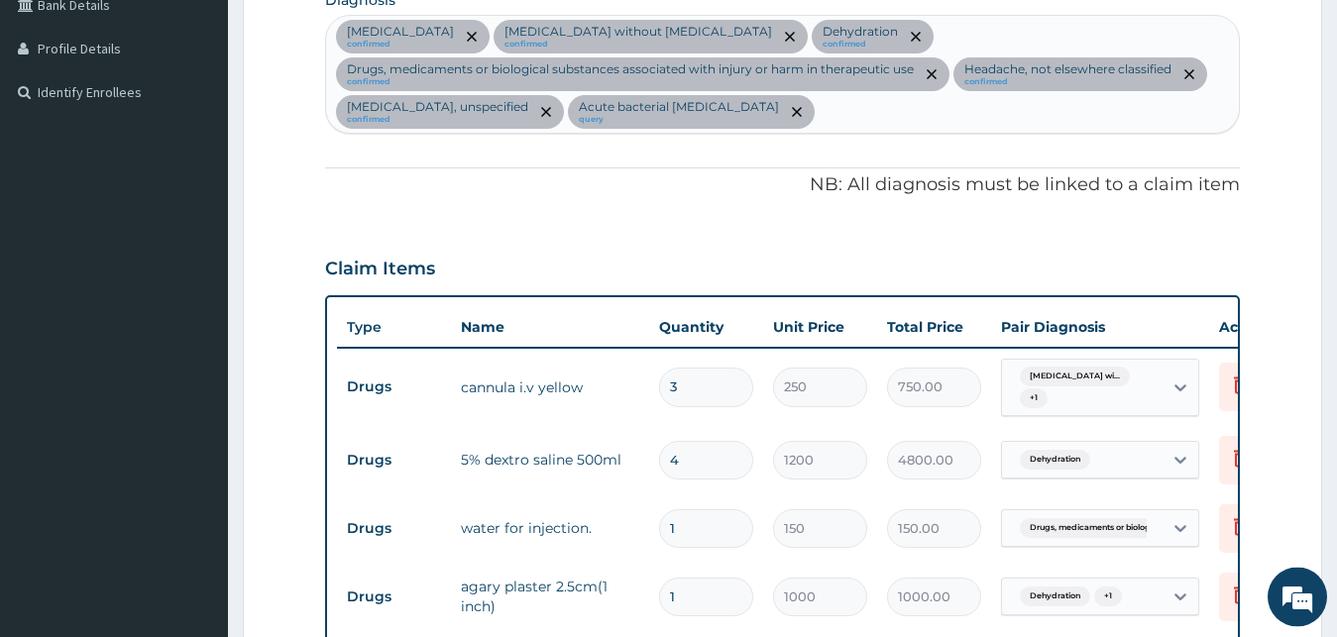
scroll to position [464, 0]
